Goal: Information Seeking & Learning: Learn about a topic

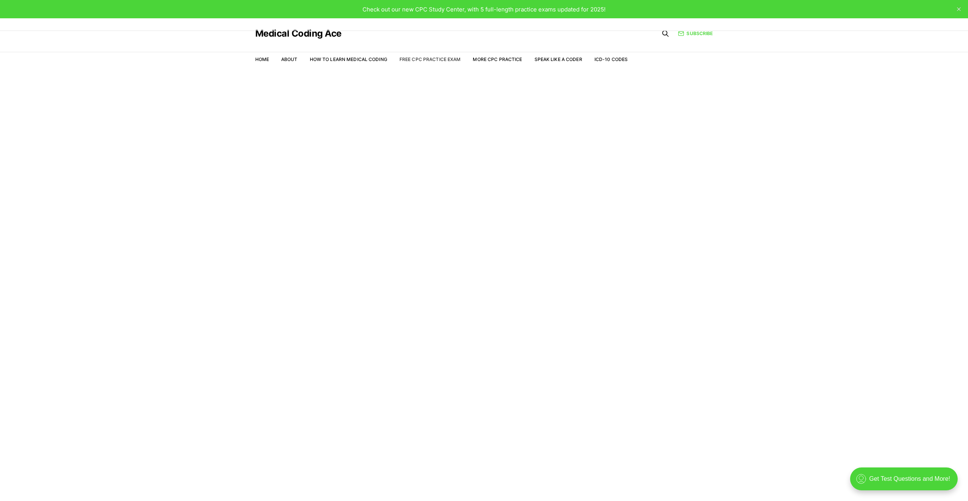
click at [415, 61] on link "Free CPC Practice Exam" at bounding box center [429, 59] width 61 height 6
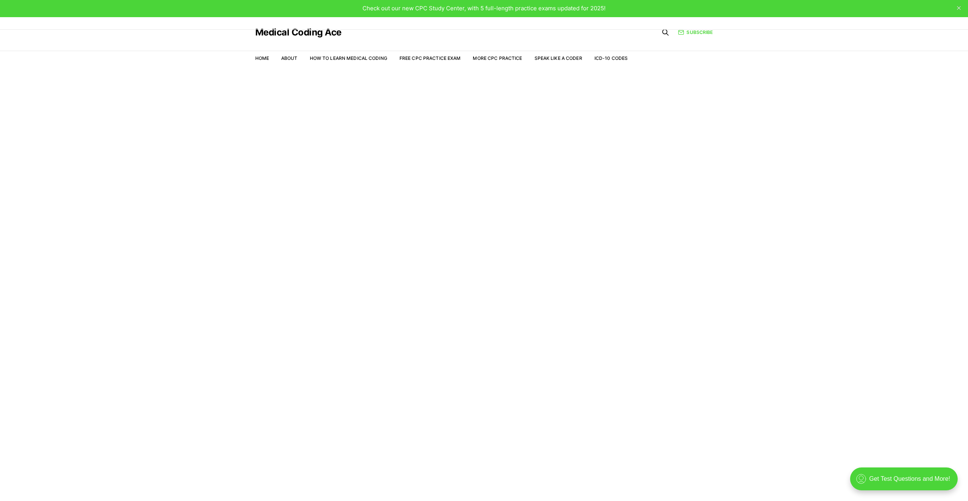
drag, startPoint x: 432, startPoint y: 294, endPoint x: 435, endPoint y: 307, distance: 13.5
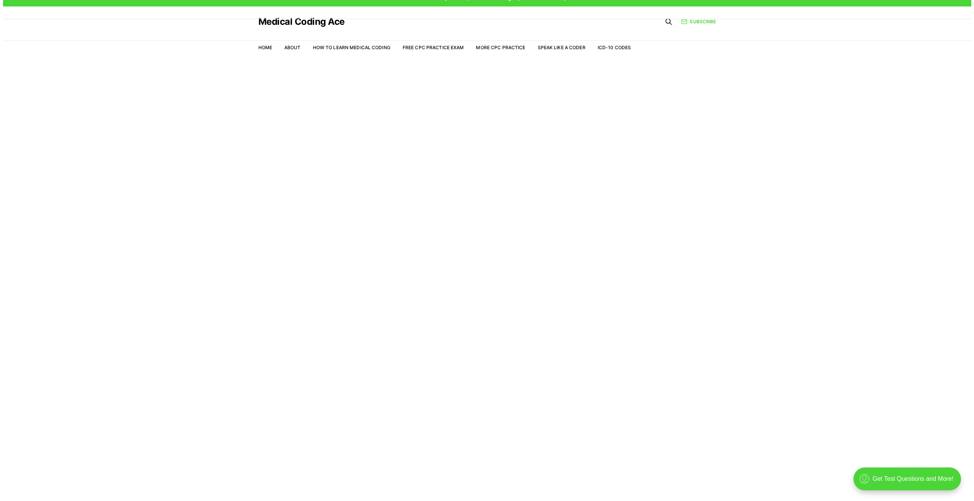
scroll to position [18, 0]
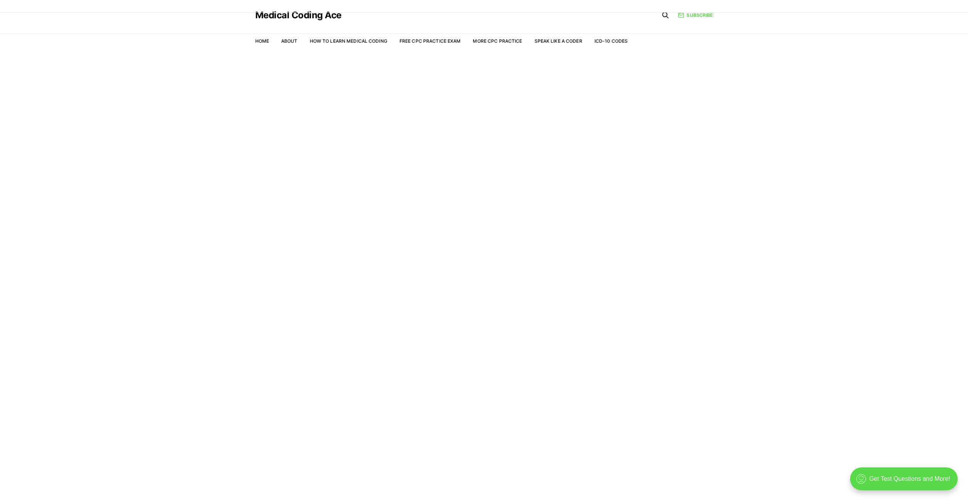
click at [907, 483] on div ".cls-1{fill:none;stroke:currentColor;stroke-linecap:round;stroke-linejoin:round…" at bounding box center [904, 479] width 108 height 23
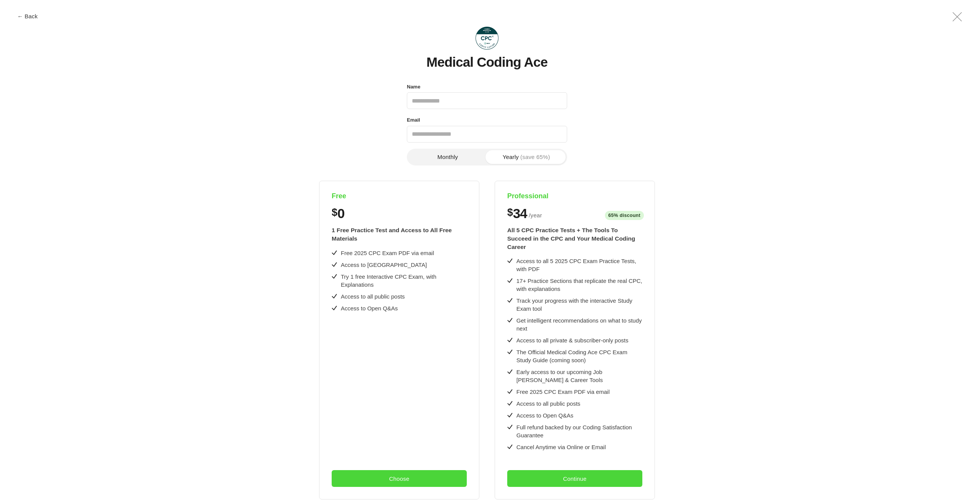
scroll to position [0, 0]
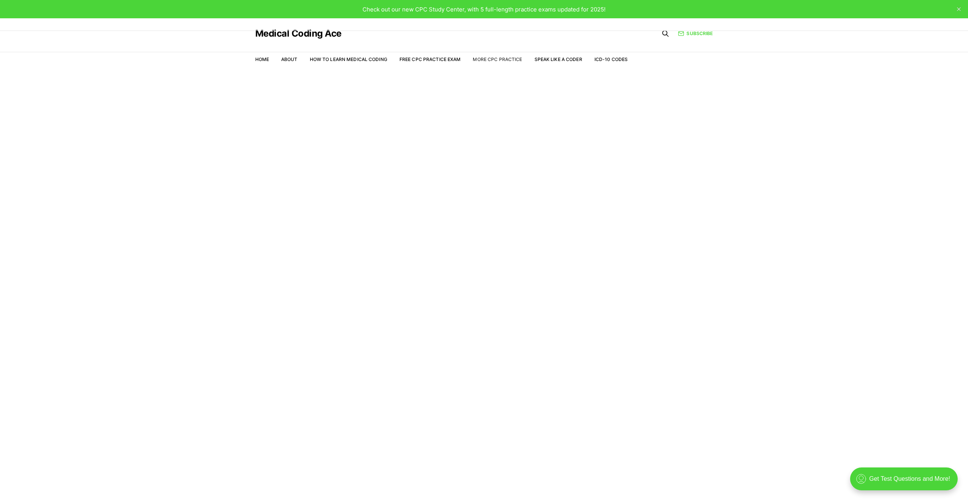
click at [490, 60] on link "More CPC Practice" at bounding box center [497, 59] width 49 height 6
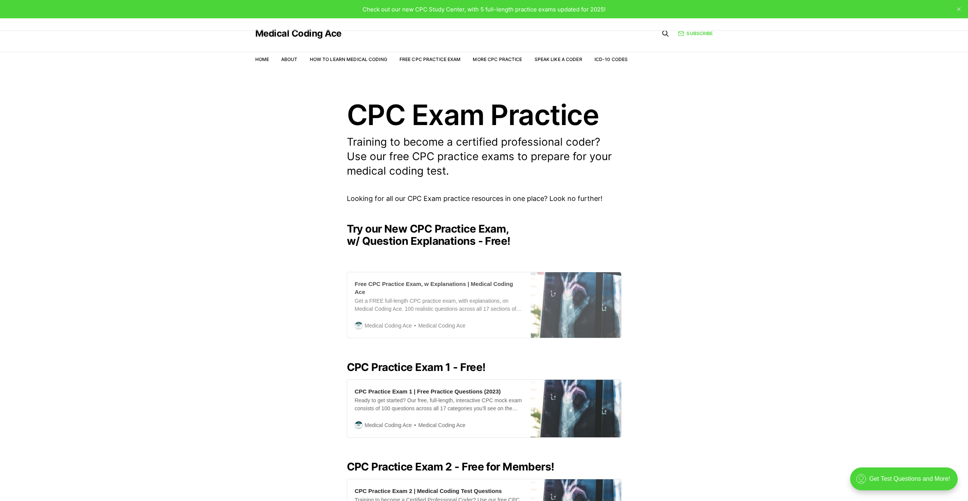
click at [440, 286] on div "Free CPC Practice Exam, w Explanations | Medical Coding Ace" at bounding box center [439, 288] width 168 height 16
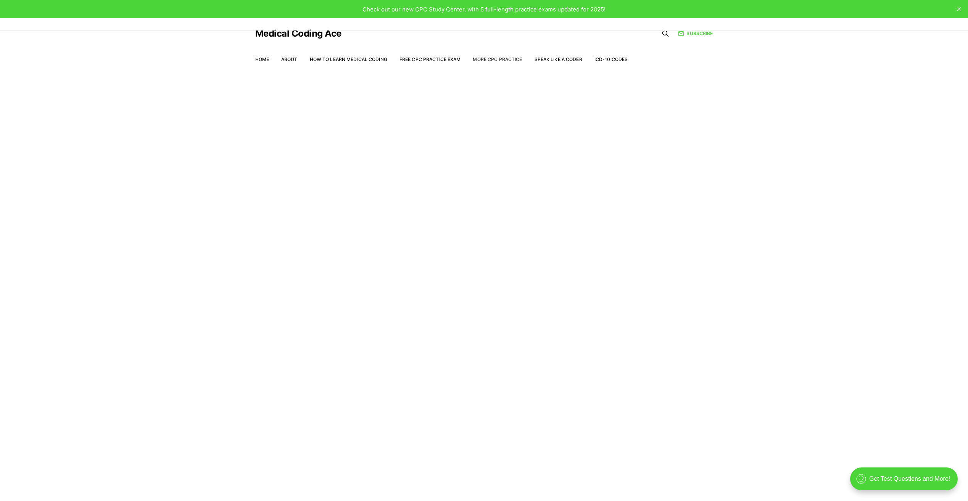
click at [500, 56] on link "More CPC Practice" at bounding box center [497, 59] width 49 height 6
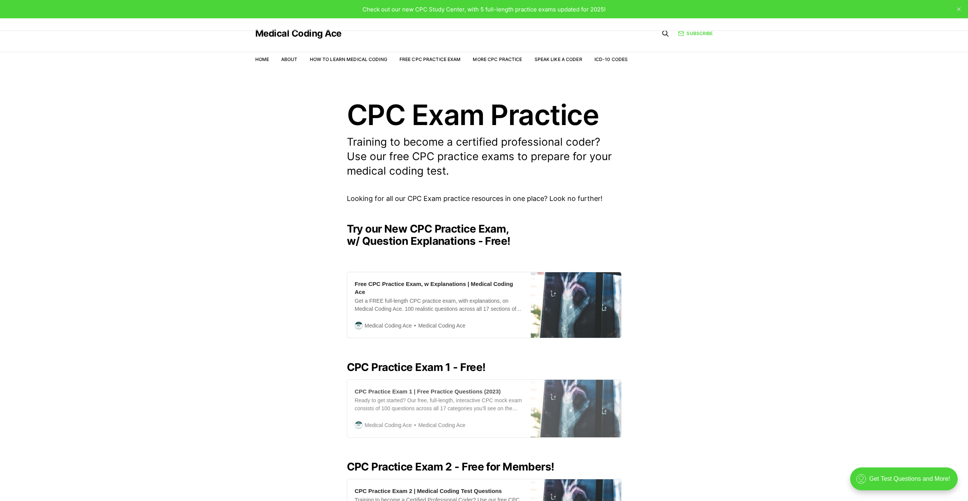
click at [443, 388] on div "CPC Practice Exam 1 | Free Practice Questions (2023)" at bounding box center [428, 392] width 146 height 8
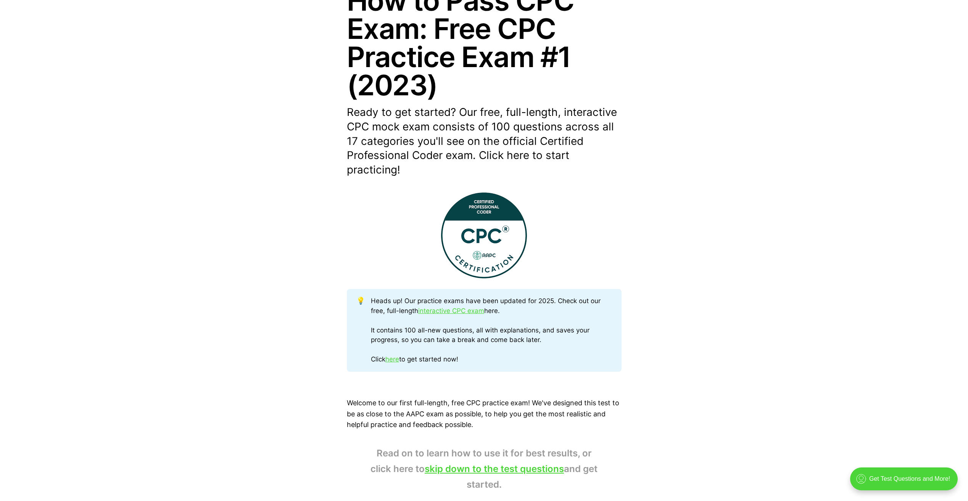
scroll to position [153, 0]
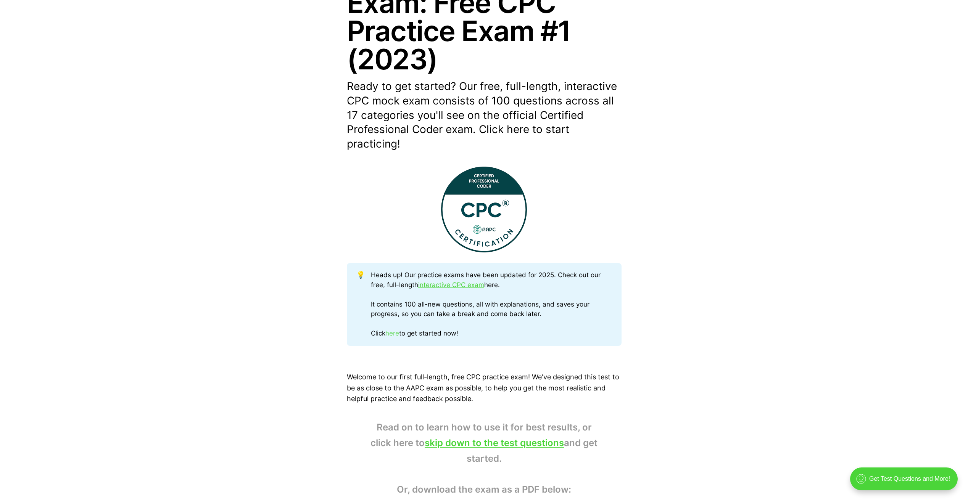
click at [399, 335] on link "here" at bounding box center [392, 334] width 14 height 8
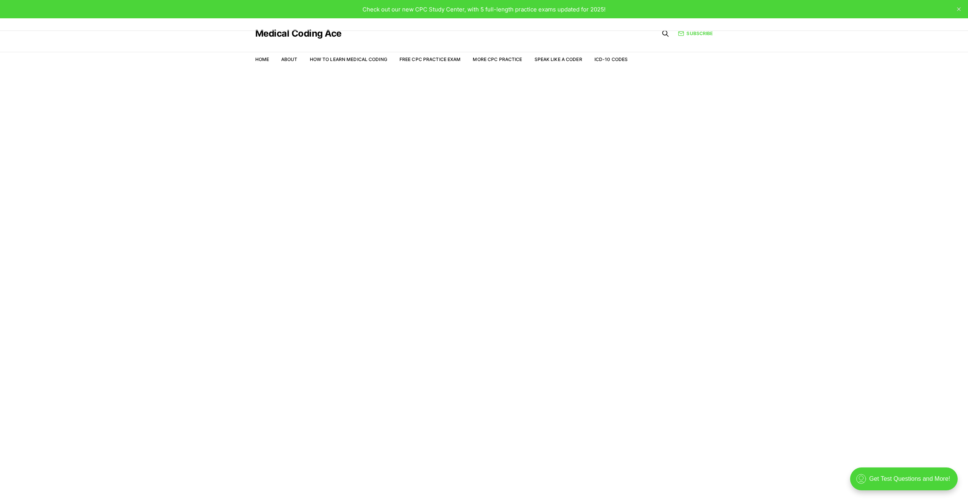
click at [478, 9] on span "Check out our new CPC Study Center, with 5 full-length practice exams updated f…" at bounding box center [483, 9] width 243 height 7
click at [445, 56] on nav "Home About How to Learn Medical Coding Free CPC Practice Exam More CPC Practice…" at bounding box center [441, 59] width 373 height 21
click at [444, 59] on link "Free CPC Practice Exam" at bounding box center [429, 59] width 61 height 6
click at [507, 61] on link "More CPC Practice" at bounding box center [497, 59] width 49 height 6
click at [492, 60] on link "More CPC Practice" at bounding box center [497, 59] width 49 height 6
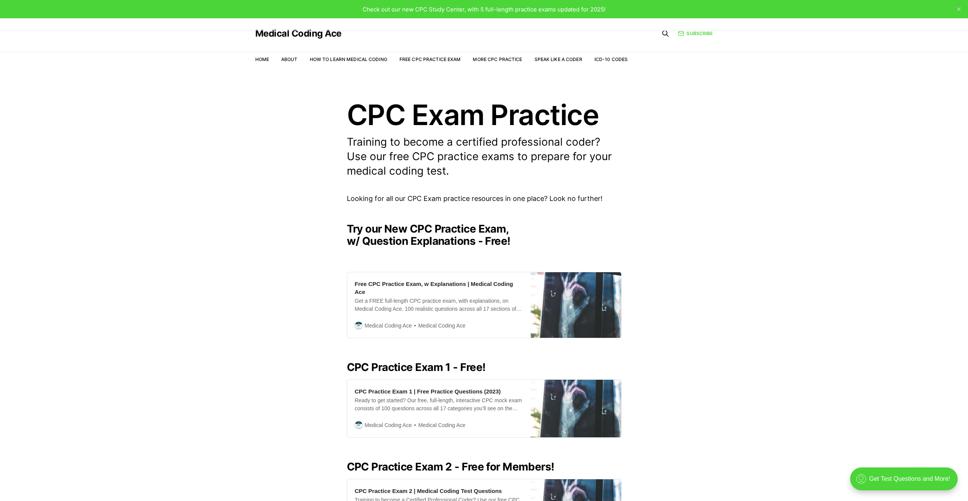
click at [418, 365] on h2 "CPC Practice Exam 1 - Free!" at bounding box center [484, 367] width 275 height 12
click at [402, 388] on div "CPC Practice Exam 1 | Free Practice Questions (2023)" at bounding box center [428, 392] width 146 height 8
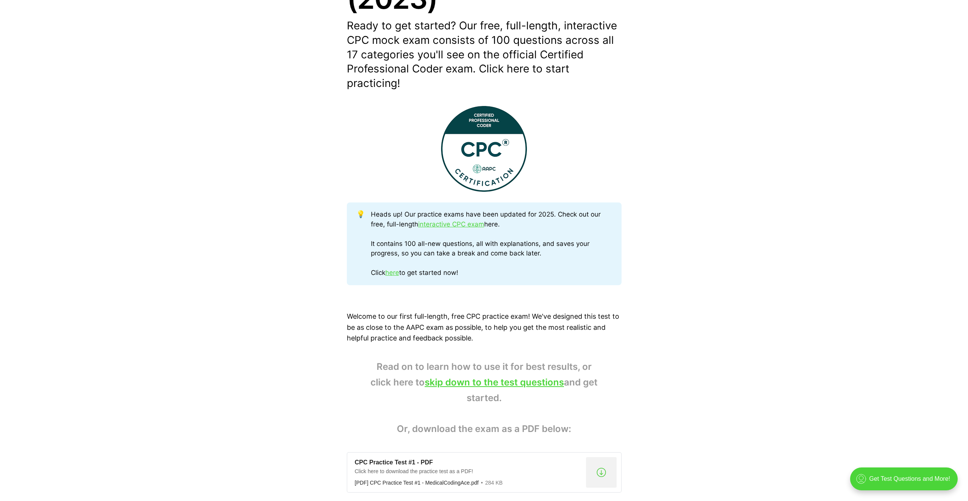
scroll to position [229, 0]
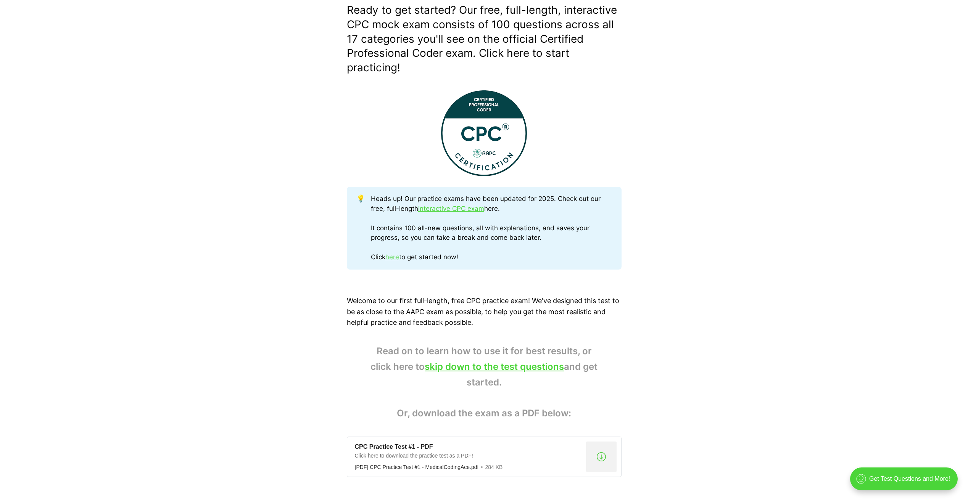
click at [398, 259] on link "here" at bounding box center [392, 257] width 14 height 8
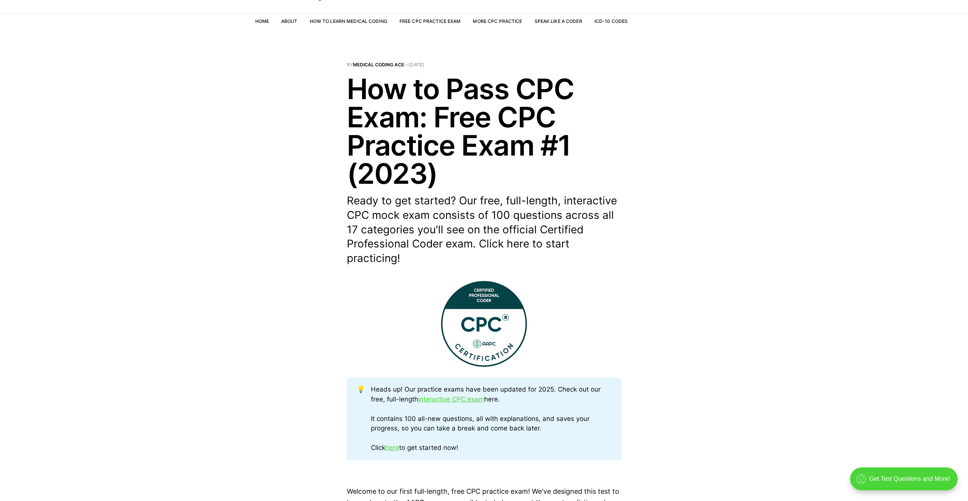
scroll to position [0, 0]
